Goal: Information Seeking & Learning: Check status

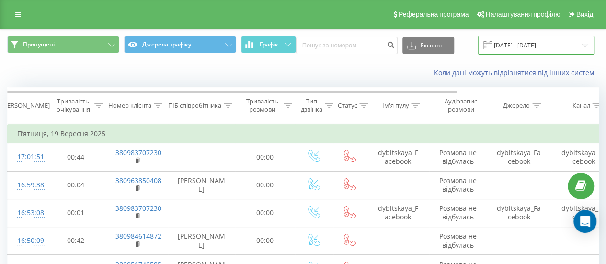
click at [528, 43] on input "[DATE] - [DATE]" at bounding box center [536, 45] width 116 height 19
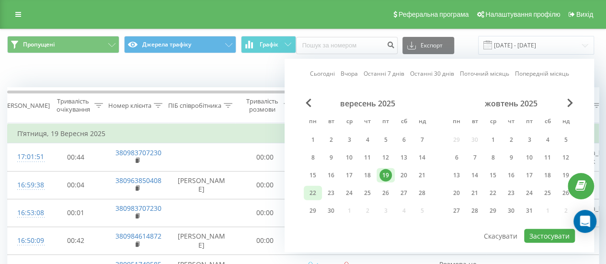
click at [316, 194] on div "22" at bounding box center [312, 193] width 12 height 12
click at [392, 174] on div "19" at bounding box center [385, 175] width 18 height 14
click at [557, 230] on button "Застосувати" at bounding box center [549, 236] width 51 height 14
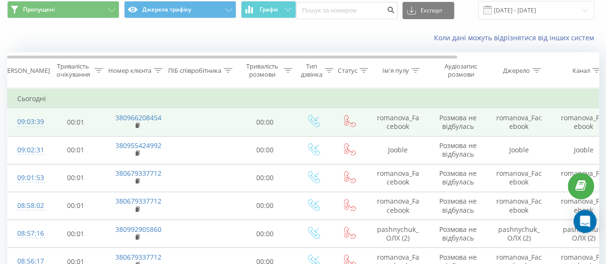
scroll to position [48, 0]
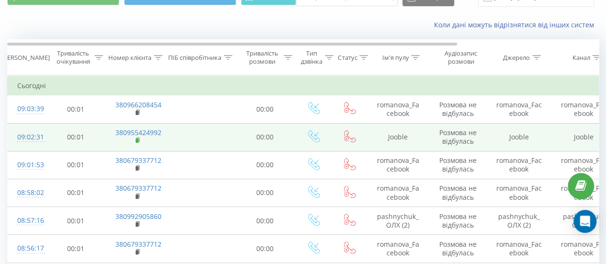
click at [138, 139] on rect at bounding box center [136, 140] width 3 height 4
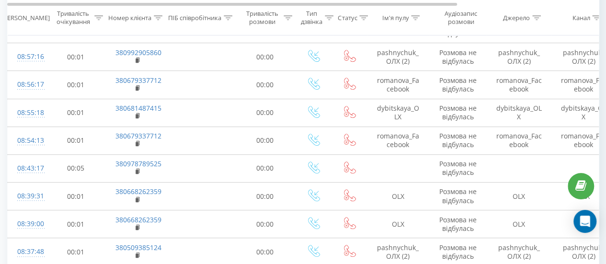
scroll to position [239, 0]
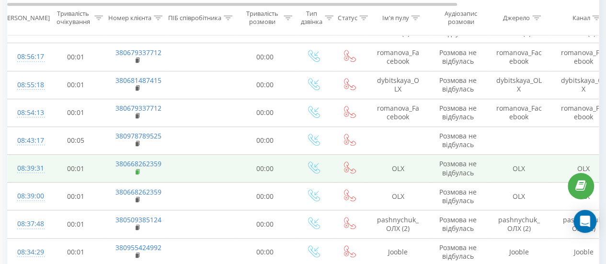
click at [136, 169] on icon at bounding box center [137, 172] width 5 height 7
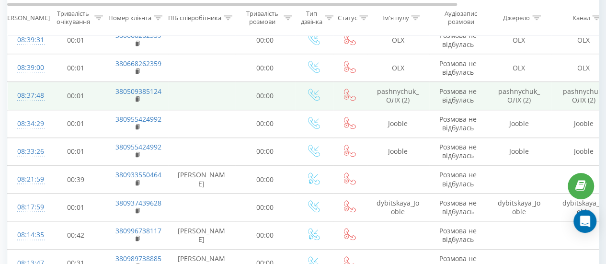
scroll to position [383, 0]
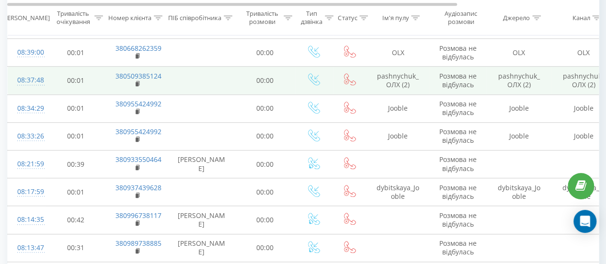
drag, startPoint x: 137, startPoint y: 107, endPoint x: 175, endPoint y: 90, distance: 41.8
click at [137, 108] on icon at bounding box center [137, 111] width 5 height 7
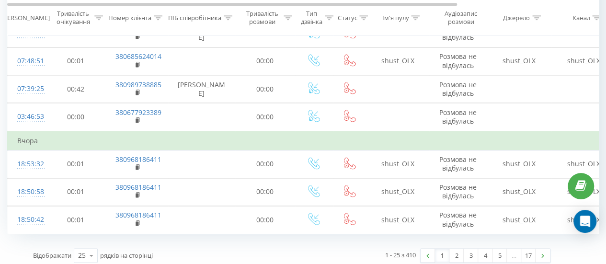
scroll to position [626, 0]
click at [456, 254] on link "2" at bounding box center [456, 254] width 14 height 13
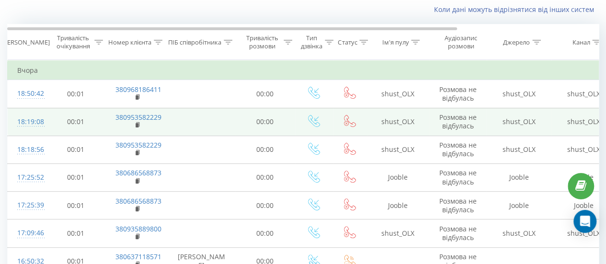
scroll to position [111, 0]
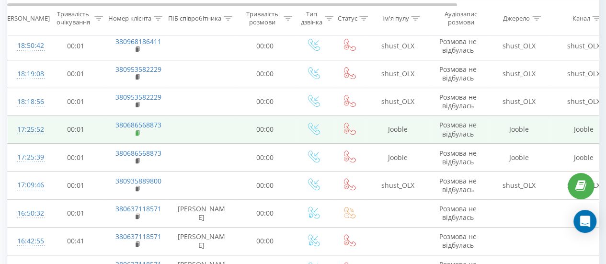
click at [139, 132] on icon at bounding box center [137, 132] width 3 height 4
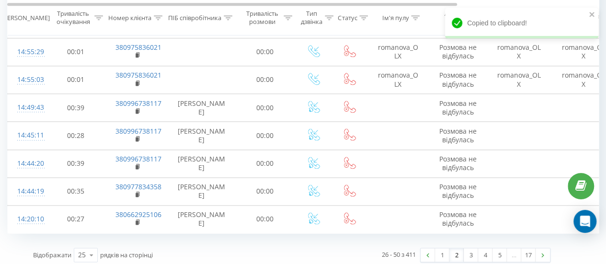
scroll to position [607, 0]
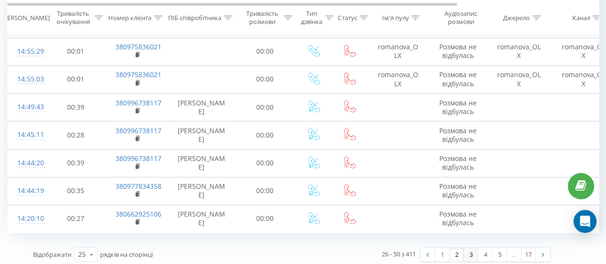
click at [470, 252] on link "3" at bounding box center [470, 254] width 14 height 13
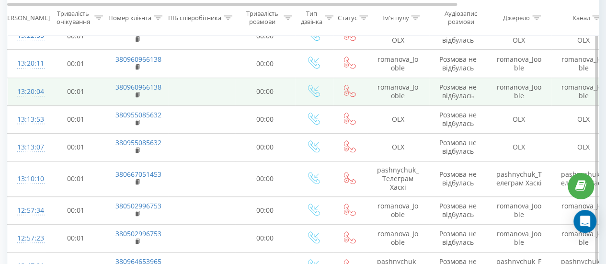
scroll to position [255, 0]
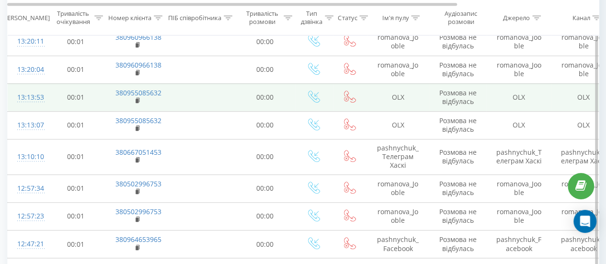
click at [135, 98] on td "380955085632" at bounding box center [137, 97] width 62 height 28
click at [138, 98] on icon at bounding box center [137, 100] width 3 height 4
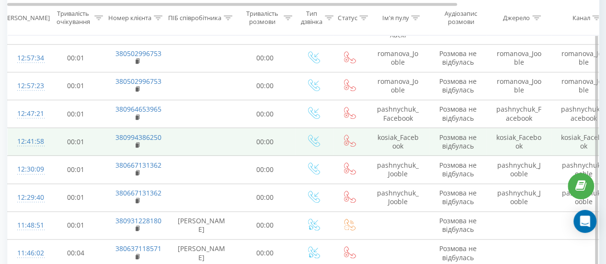
scroll to position [398, 0]
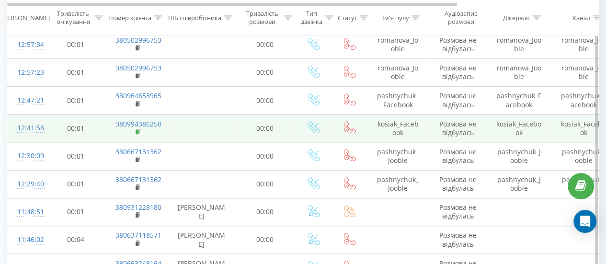
click at [137, 129] on icon at bounding box center [137, 131] width 3 height 4
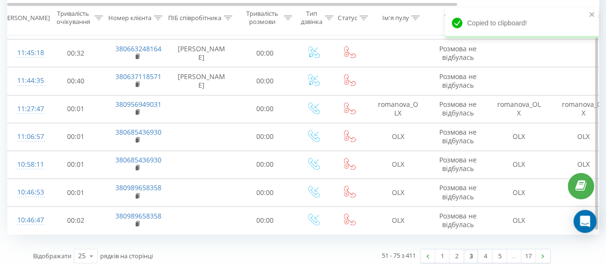
scroll to position [614, 0]
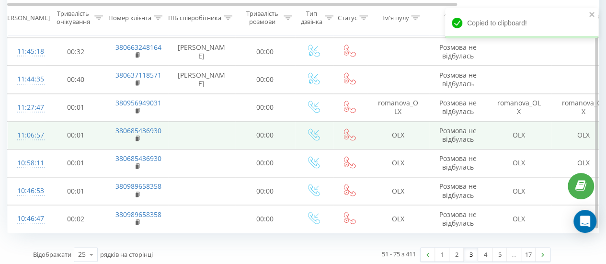
click at [141, 134] on td "380685436930" at bounding box center [137, 135] width 62 height 28
click at [137, 135] on icon at bounding box center [137, 138] width 5 height 7
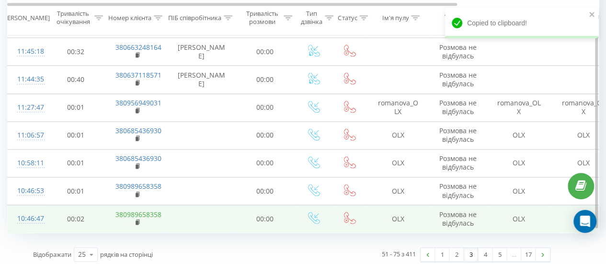
click at [140, 213] on link "380989658358" at bounding box center [138, 214] width 46 height 9
click at [137, 220] on rect at bounding box center [136, 222] width 3 height 4
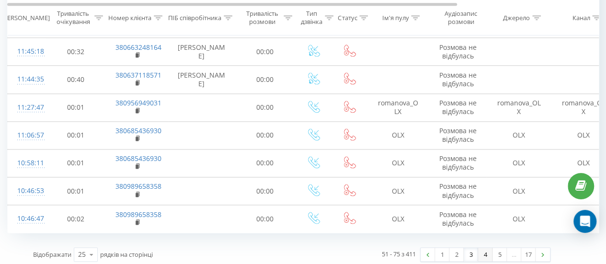
click at [481, 249] on link "4" at bounding box center [485, 254] width 14 height 13
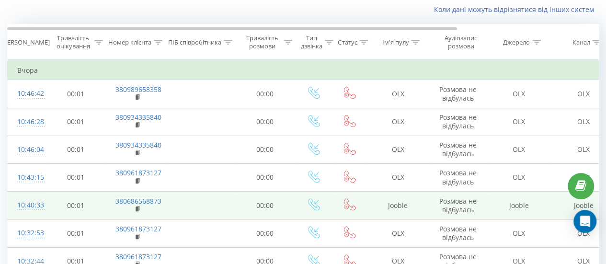
scroll to position [63, 0]
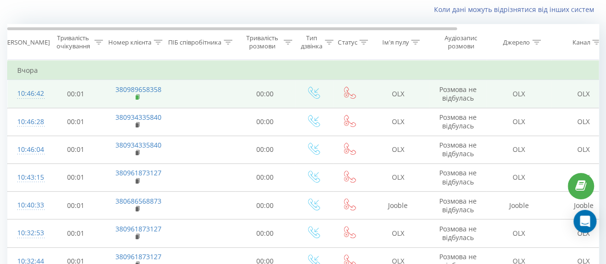
click at [137, 95] on rect at bounding box center [136, 97] width 3 height 4
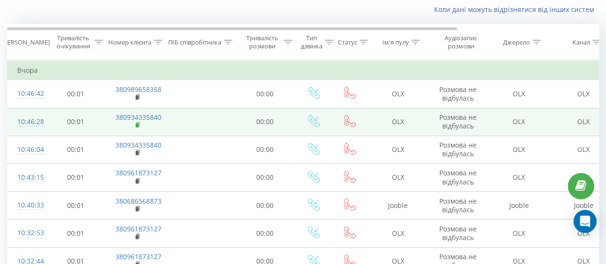
click at [137, 125] on rect at bounding box center [136, 125] width 3 height 4
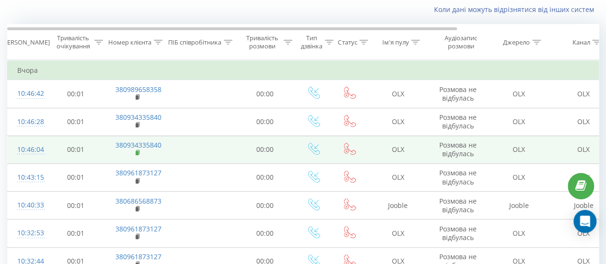
click at [137, 151] on rect at bounding box center [136, 153] width 3 height 4
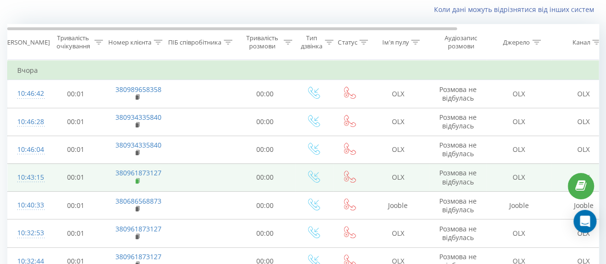
click at [137, 178] on icon at bounding box center [137, 181] width 5 height 7
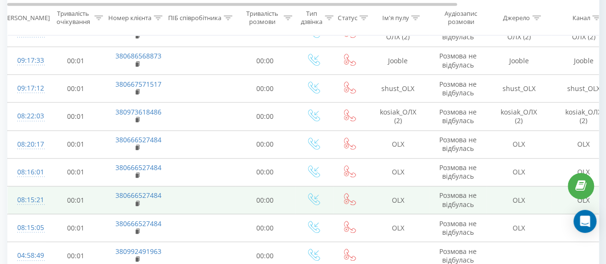
scroll to position [398, 0]
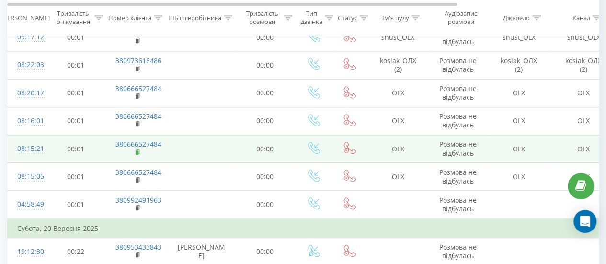
click at [137, 149] on icon at bounding box center [137, 152] width 5 height 7
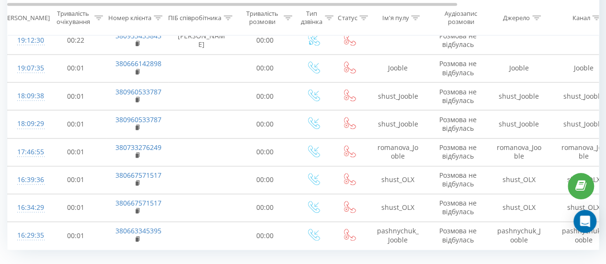
scroll to position [626, 0]
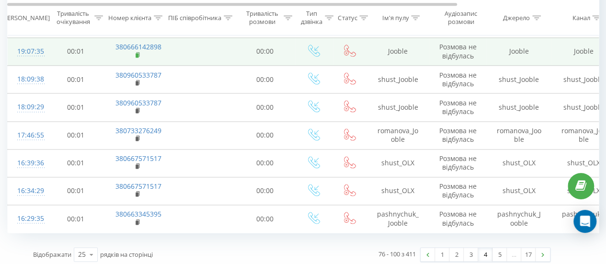
click at [140, 52] on icon at bounding box center [137, 55] width 5 height 7
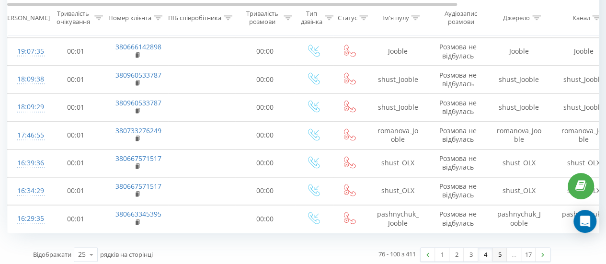
click at [500, 248] on link "5" at bounding box center [499, 254] width 14 height 13
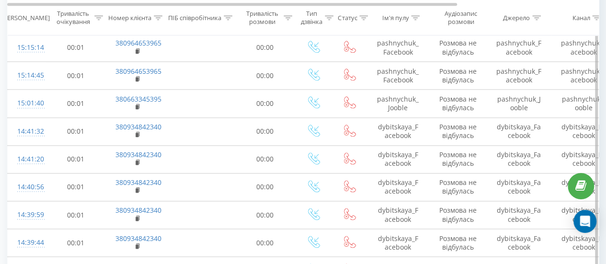
scroll to position [621, 0]
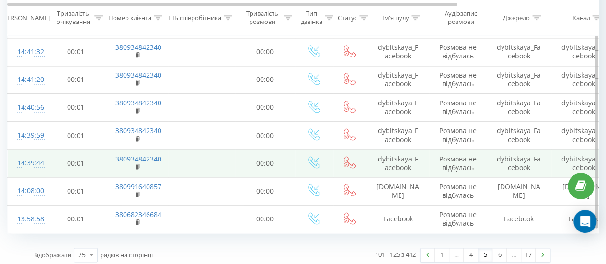
drag, startPoint x: 137, startPoint y: 189, endPoint x: 172, endPoint y: 166, distance: 41.8
click at [137, 192] on rect at bounding box center [136, 194] width 3 height 4
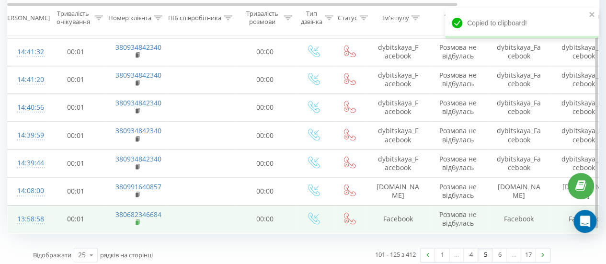
click at [137, 220] on rect at bounding box center [136, 222] width 3 height 4
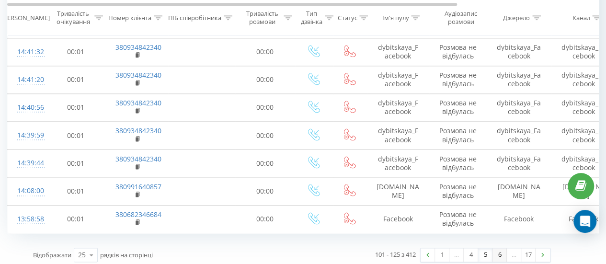
click at [500, 252] on link "6" at bounding box center [499, 254] width 14 height 13
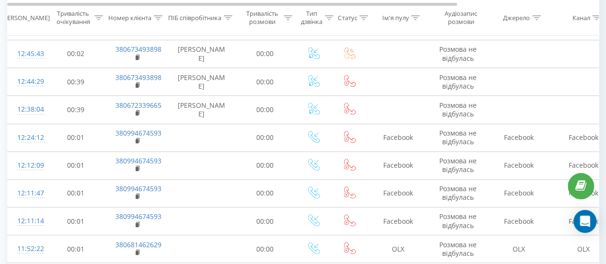
scroll to position [207, 0]
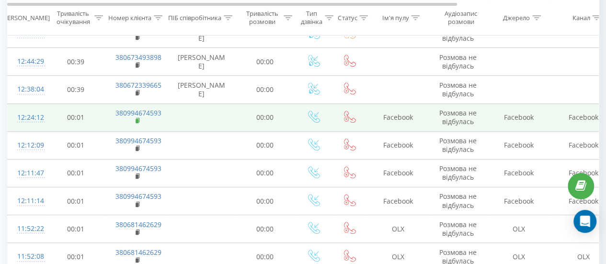
click at [136, 119] on rect at bounding box center [136, 121] width 3 height 4
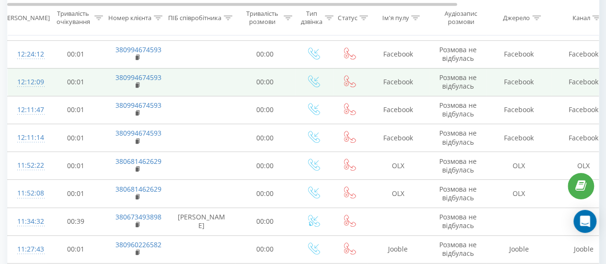
scroll to position [303, 0]
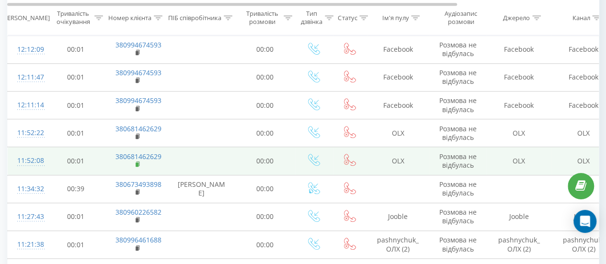
click at [135, 163] on td "380681462629" at bounding box center [137, 161] width 62 height 28
click at [139, 163] on icon at bounding box center [137, 163] width 3 height 4
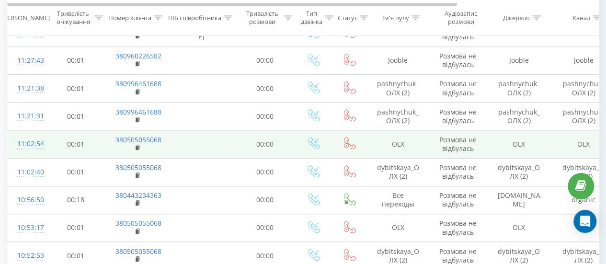
scroll to position [446, 0]
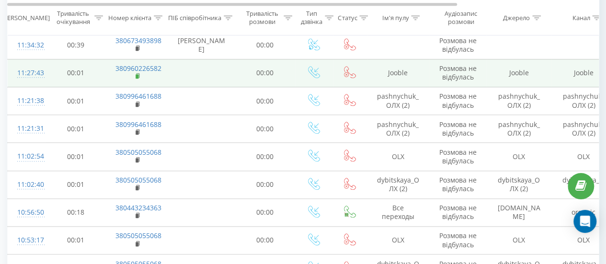
click at [138, 74] on icon at bounding box center [137, 76] width 5 height 7
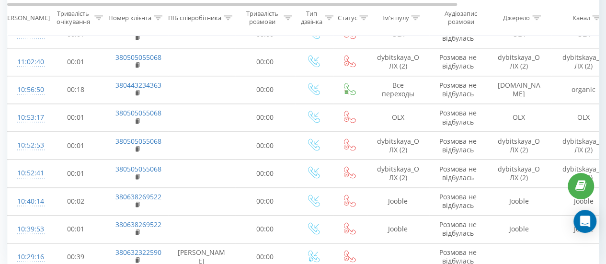
scroll to position [590, 0]
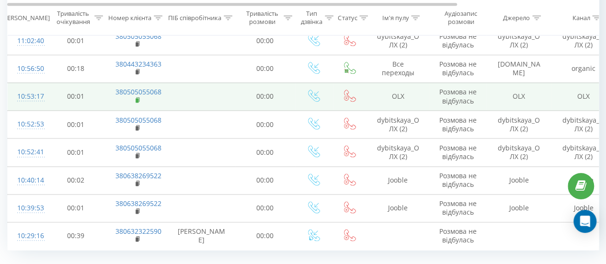
click at [138, 97] on icon at bounding box center [137, 100] width 5 height 7
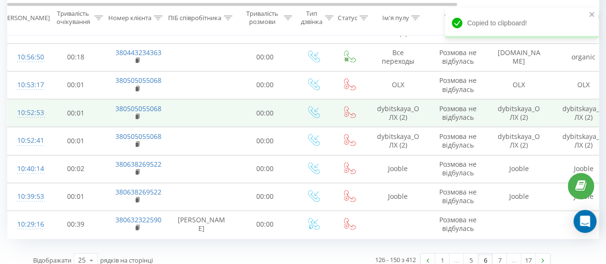
scroll to position [607, 0]
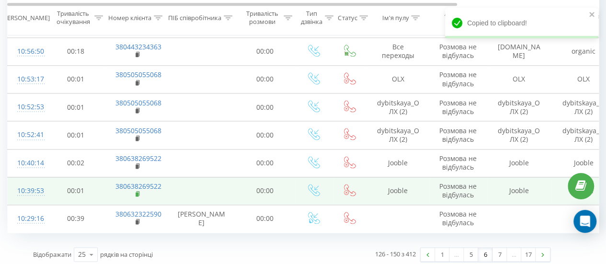
click at [136, 192] on rect at bounding box center [136, 194] width 3 height 4
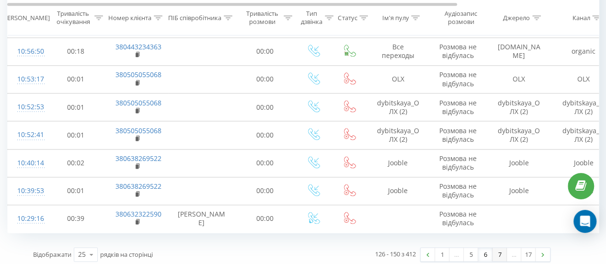
click at [499, 248] on link "7" at bounding box center [499, 254] width 14 height 13
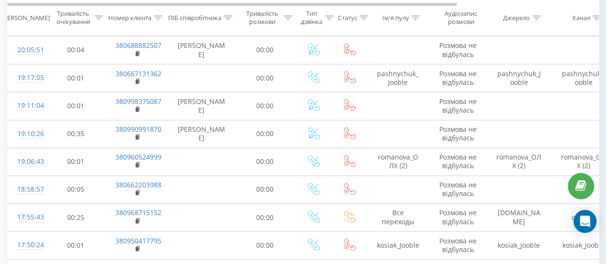
scroll to position [626, 0]
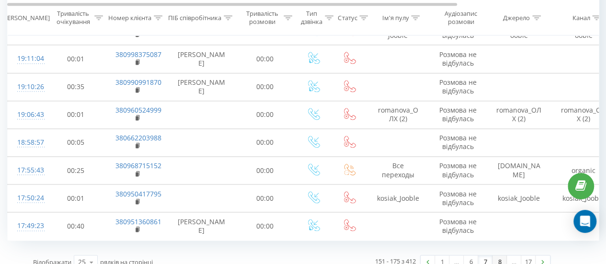
click at [496, 255] on link "8" at bounding box center [499, 261] width 14 height 13
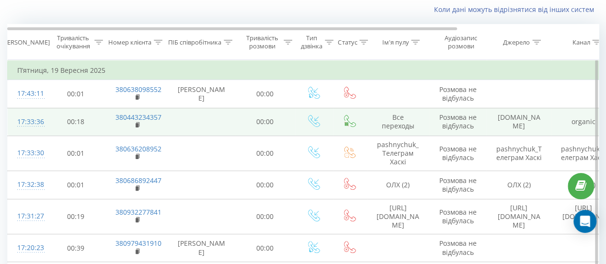
scroll to position [159, 0]
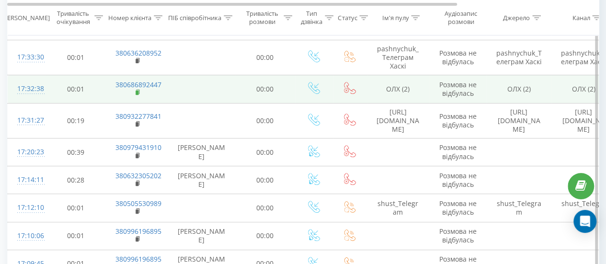
click at [135, 91] on rect at bounding box center [136, 92] width 3 height 4
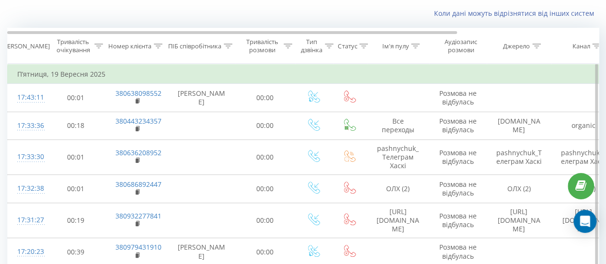
scroll to position [0, 0]
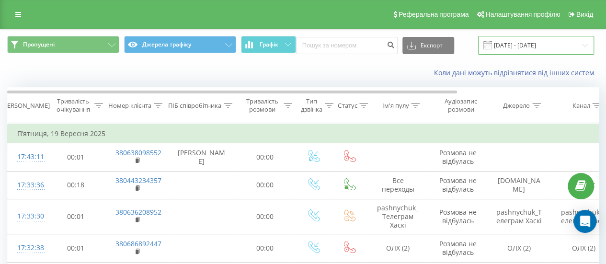
click at [529, 47] on input "19.09.2025 - 22.09.2025" at bounding box center [536, 45] width 116 height 19
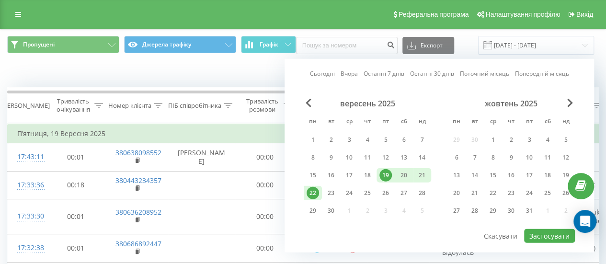
click at [313, 189] on div "22" at bounding box center [312, 193] width 12 height 12
click at [530, 234] on button "Застосувати" at bounding box center [549, 236] width 51 height 14
type input "22.09.2025 - 22.09.2025"
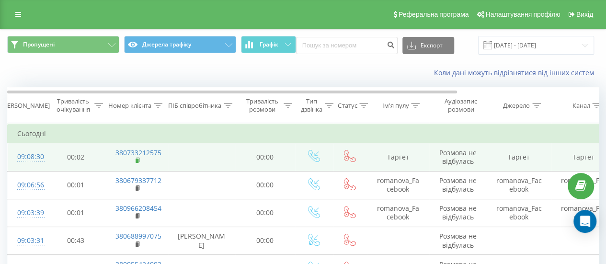
click at [139, 159] on icon at bounding box center [137, 160] width 5 height 7
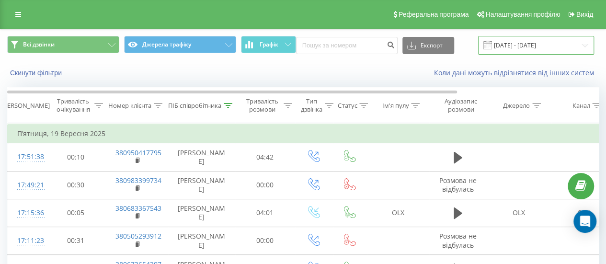
click at [522, 45] on input "[DATE] - [DATE]" at bounding box center [536, 45] width 116 height 19
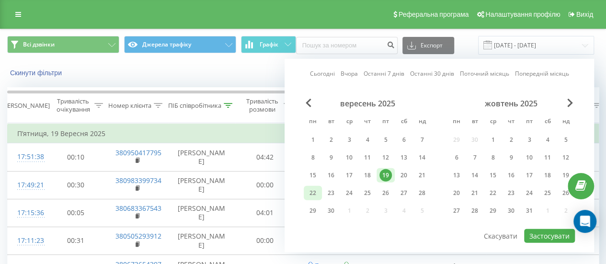
click at [315, 193] on div "22" at bounding box center [312, 193] width 12 height 12
click at [560, 232] on button "Застосувати" at bounding box center [549, 236] width 51 height 14
type input "[DATE] - [DATE]"
